Goal: Information Seeking & Learning: Learn about a topic

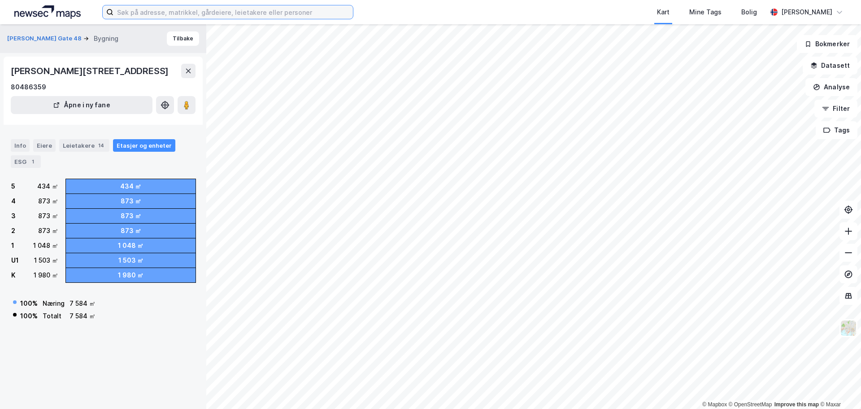
click at [224, 14] on input at bounding box center [233, 11] width 240 height 13
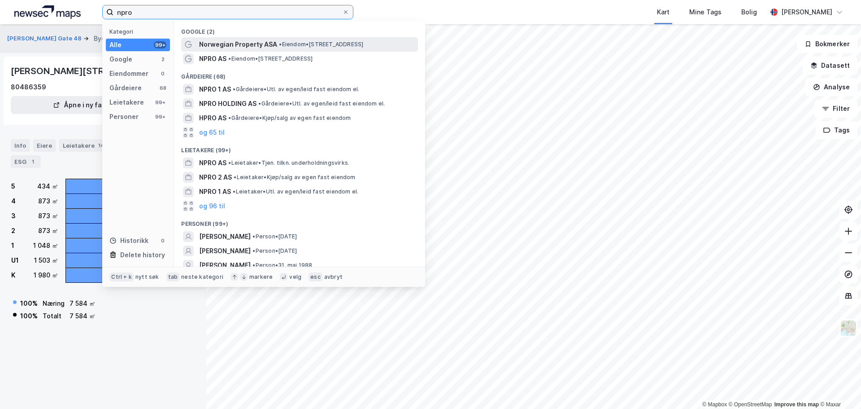
type input "npro"
click at [262, 44] on span "Norwegian Property ASA" at bounding box center [238, 44] width 78 height 11
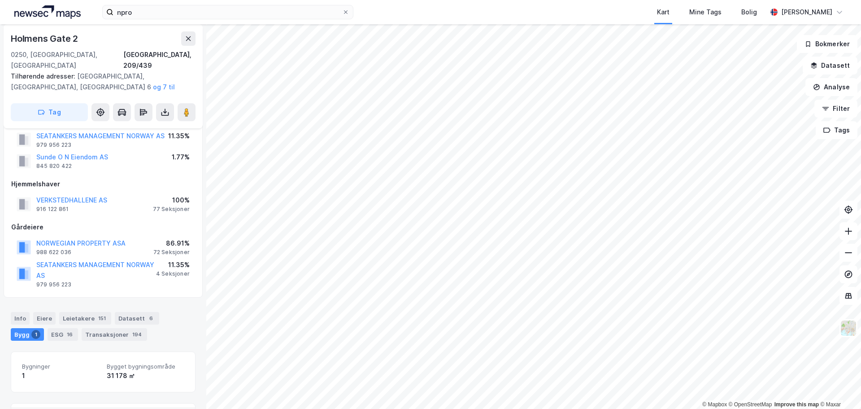
scroll to position [131, 0]
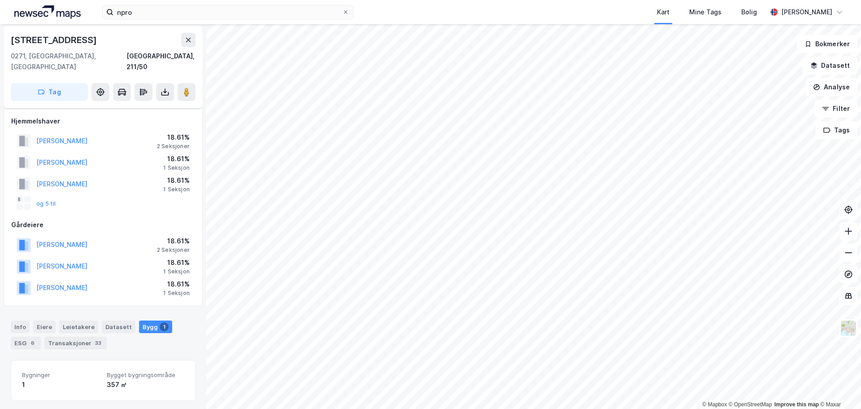
scroll to position [95, 0]
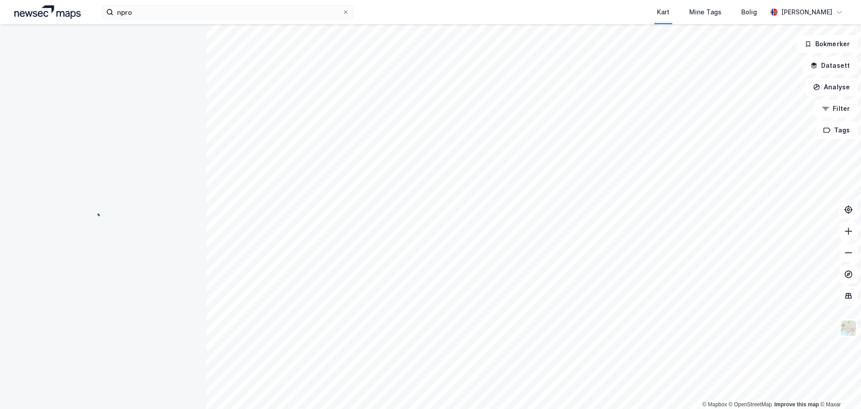
scroll to position [52, 0]
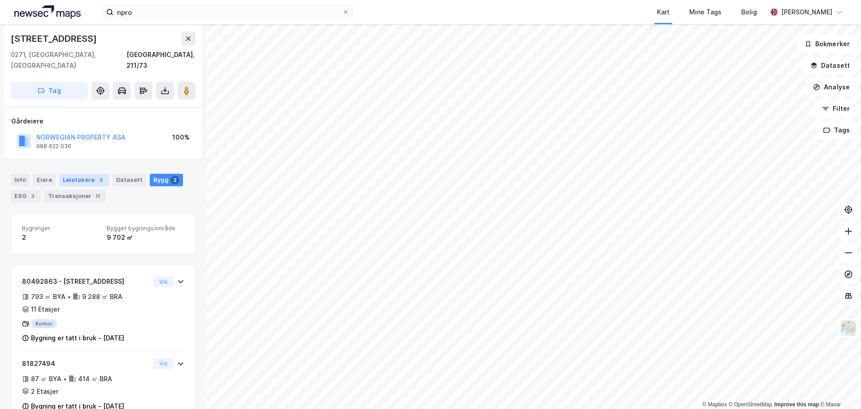
click at [86, 174] on div "Leietakere 3" at bounding box center [84, 180] width 50 height 13
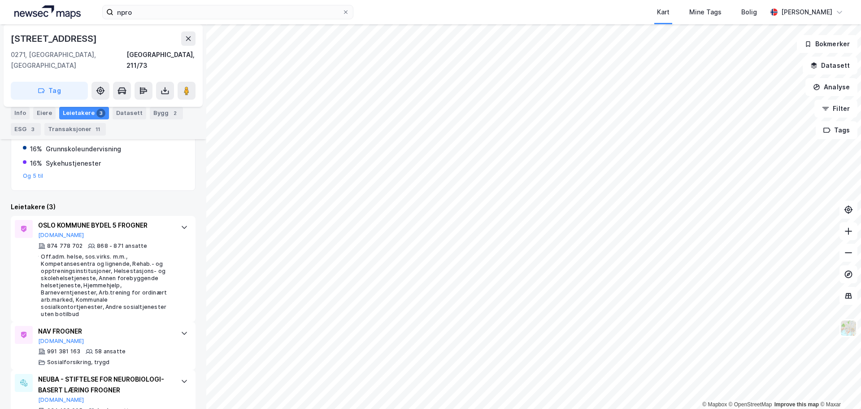
scroll to position [218, 0]
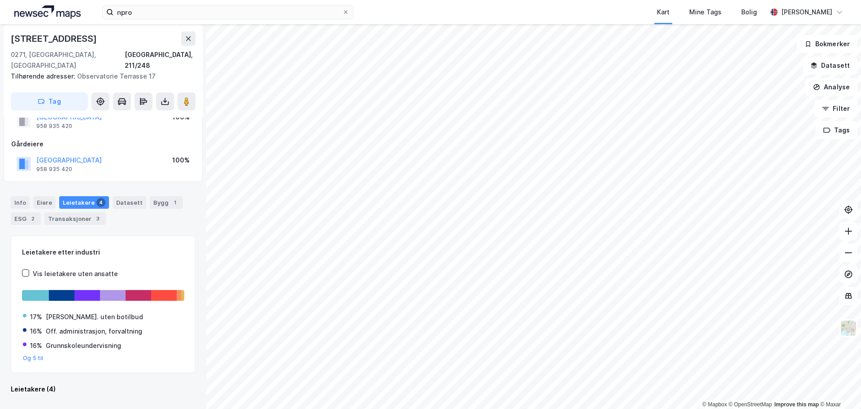
scroll to position [22, 0]
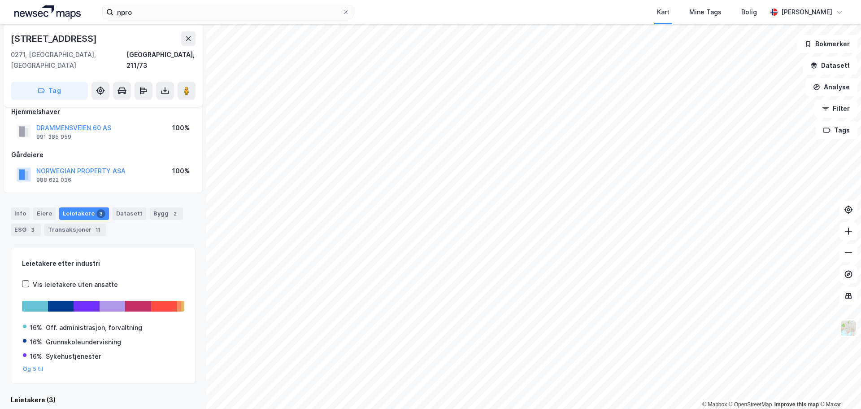
scroll to position [12, 0]
click at [69, 223] on div "Transaksjoner 11" at bounding box center [74, 229] width 61 height 13
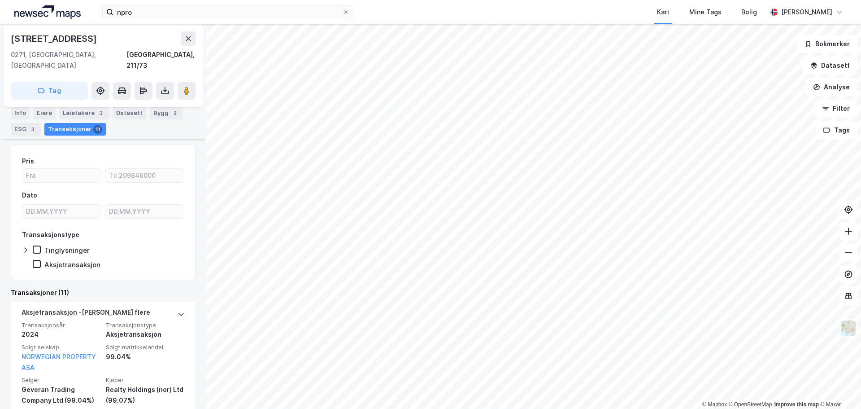
scroll to position [101, 0]
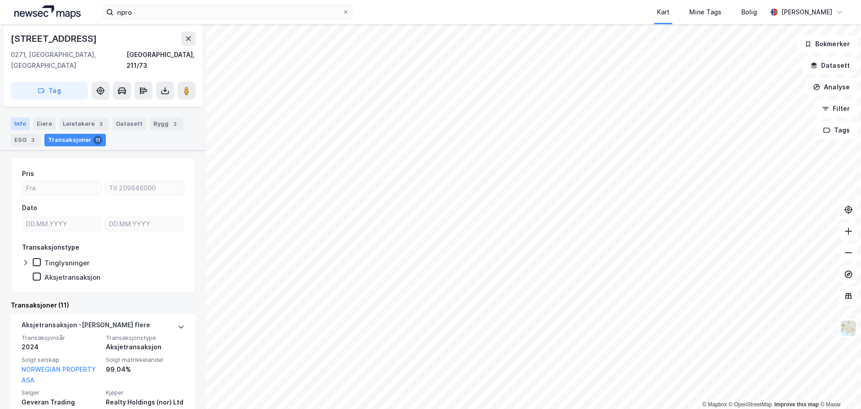
click at [18, 118] on div "Info" at bounding box center [20, 124] width 19 height 13
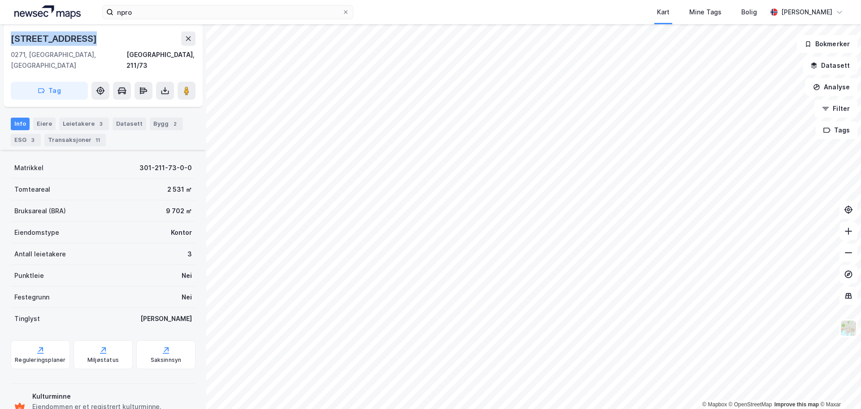
drag, startPoint x: 96, startPoint y: 37, endPoint x: 10, endPoint y: 40, distance: 86.2
click at [10, 40] on div "[STREET_ADDRESS], 211/73 Tag" at bounding box center [103, 65] width 199 height 83
copy div "[STREET_ADDRESS]"
